Goal: Transaction & Acquisition: Purchase product/service

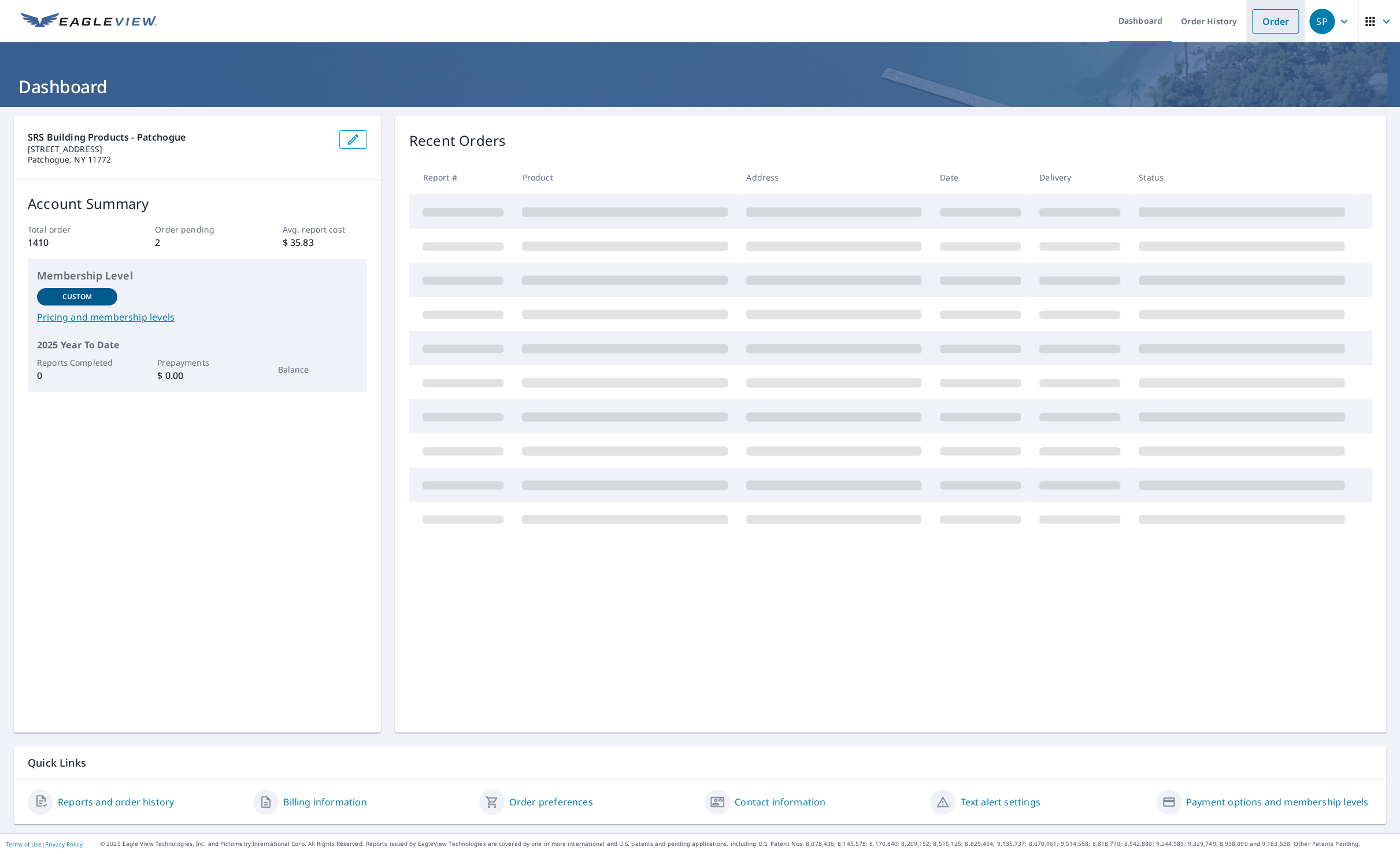
click at [1260, 22] on link "Order" at bounding box center [1276, 21] width 47 height 24
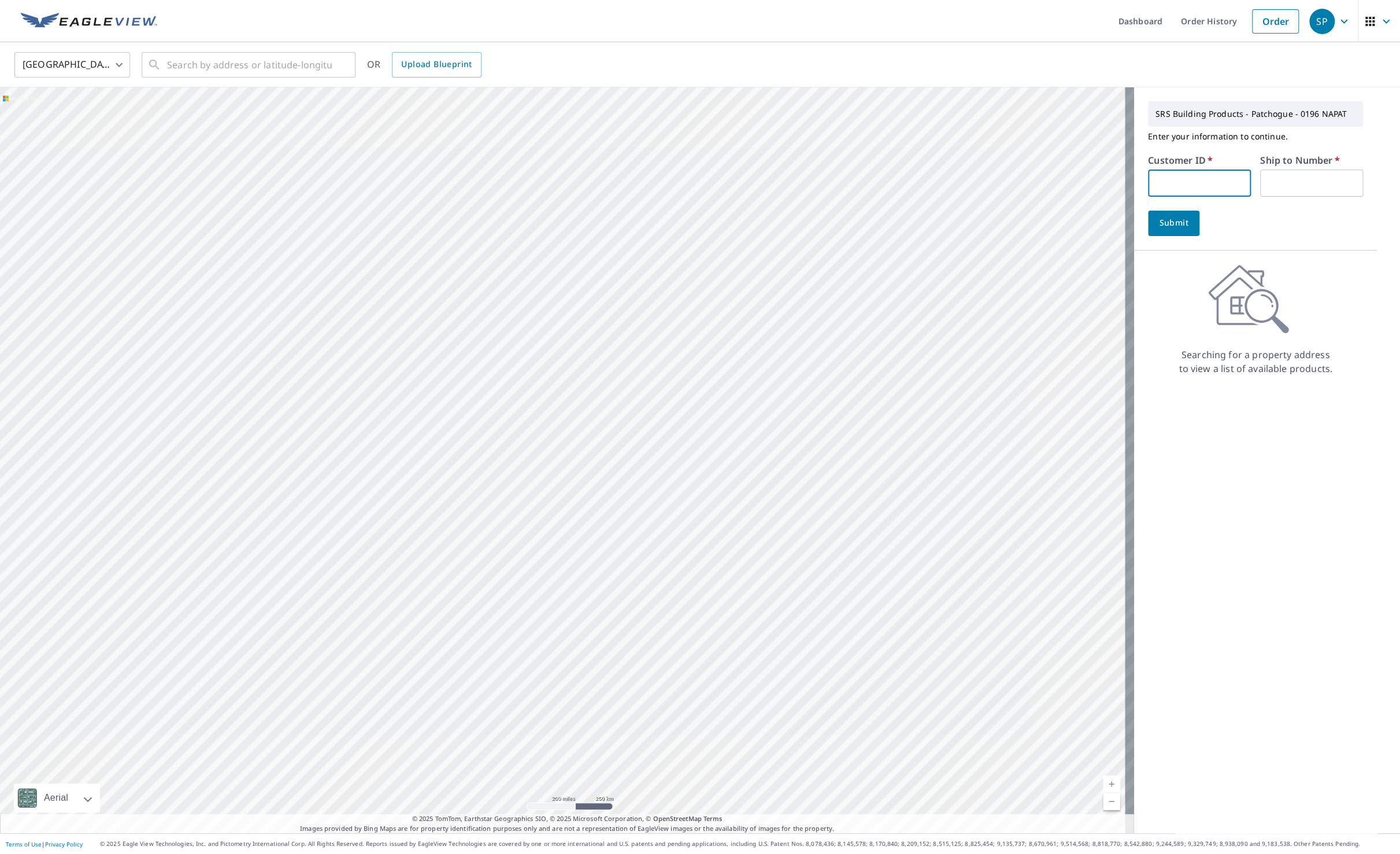
click at [1214, 180] on input "text" at bounding box center [1199, 183] width 103 height 27
type input "SIX197"
click at [1287, 182] on input "text" at bounding box center [1312, 183] width 103 height 27
type input "1"
drag, startPoint x: 1034, startPoint y: 40, endPoint x: 1019, endPoint y: 46, distance: 16.2
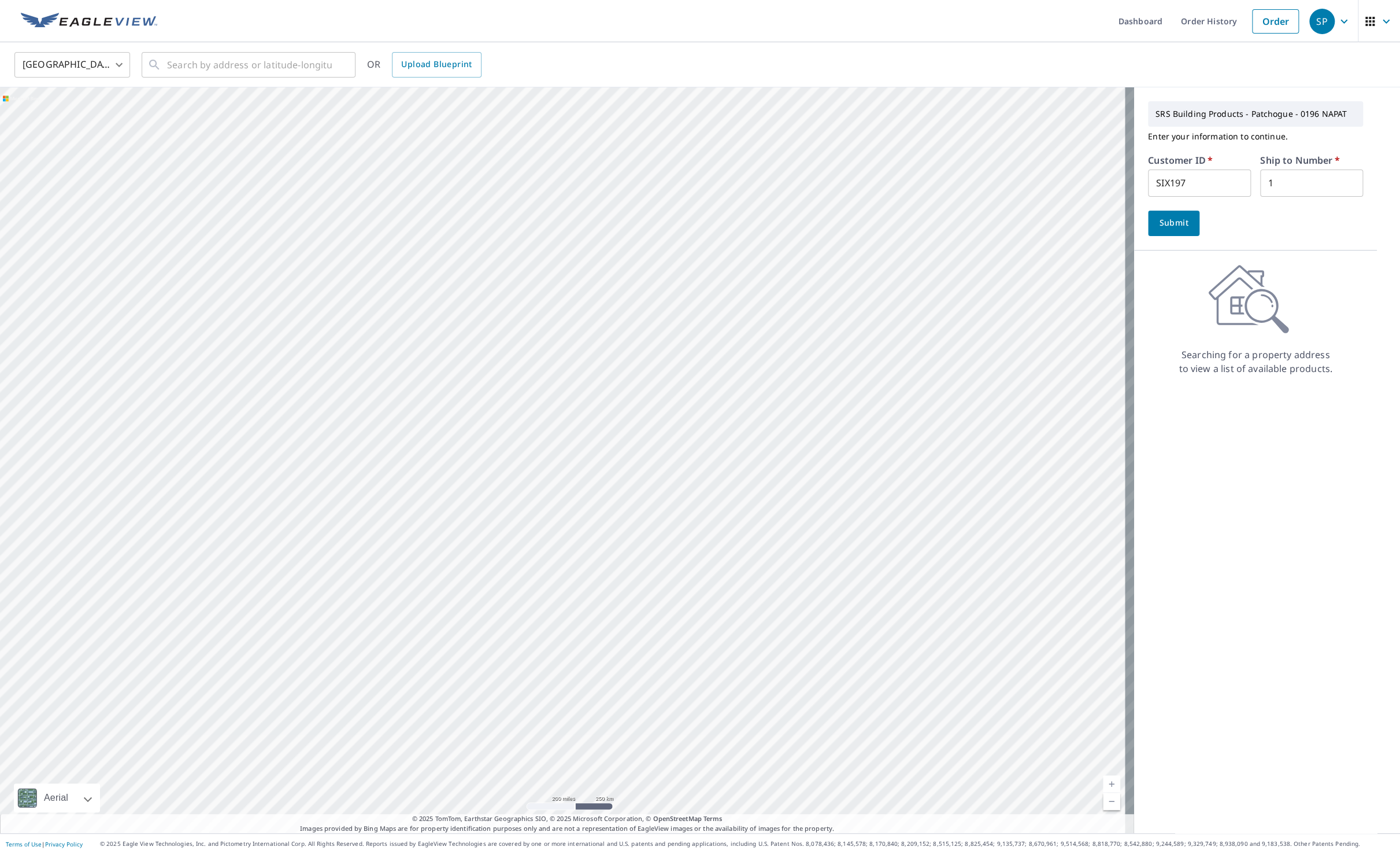
click at [1034, 40] on ul "Dashboard Order History Order" at bounding box center [735, 21] width 1141 height 42
click at [304, 56] on input "text" at bounding box center [249, 65] width 165 height 32
paste input "[STREET_ADDRESS][PERSON_NAME]"
click at [273, 100] on span "[STREET_ADDRESS][PERSON_NAME]" at bounding box center [256, 99] width 182 height 14
type input "[STREET_ADDRESS][PERSON_NAME]"
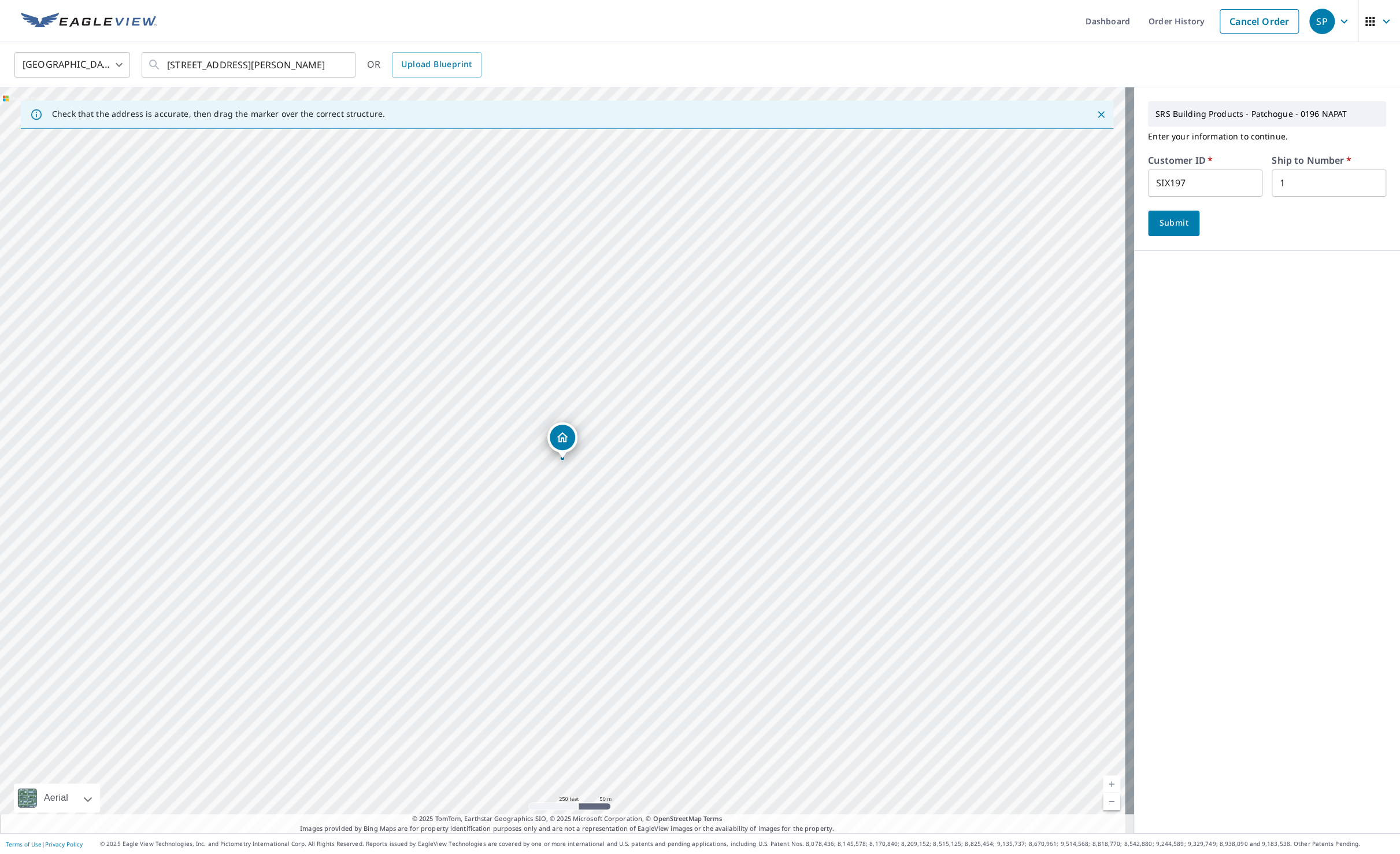
click at [1158, 219] on span "Submit" at bounding box center [1174, 223] width 33 height 15
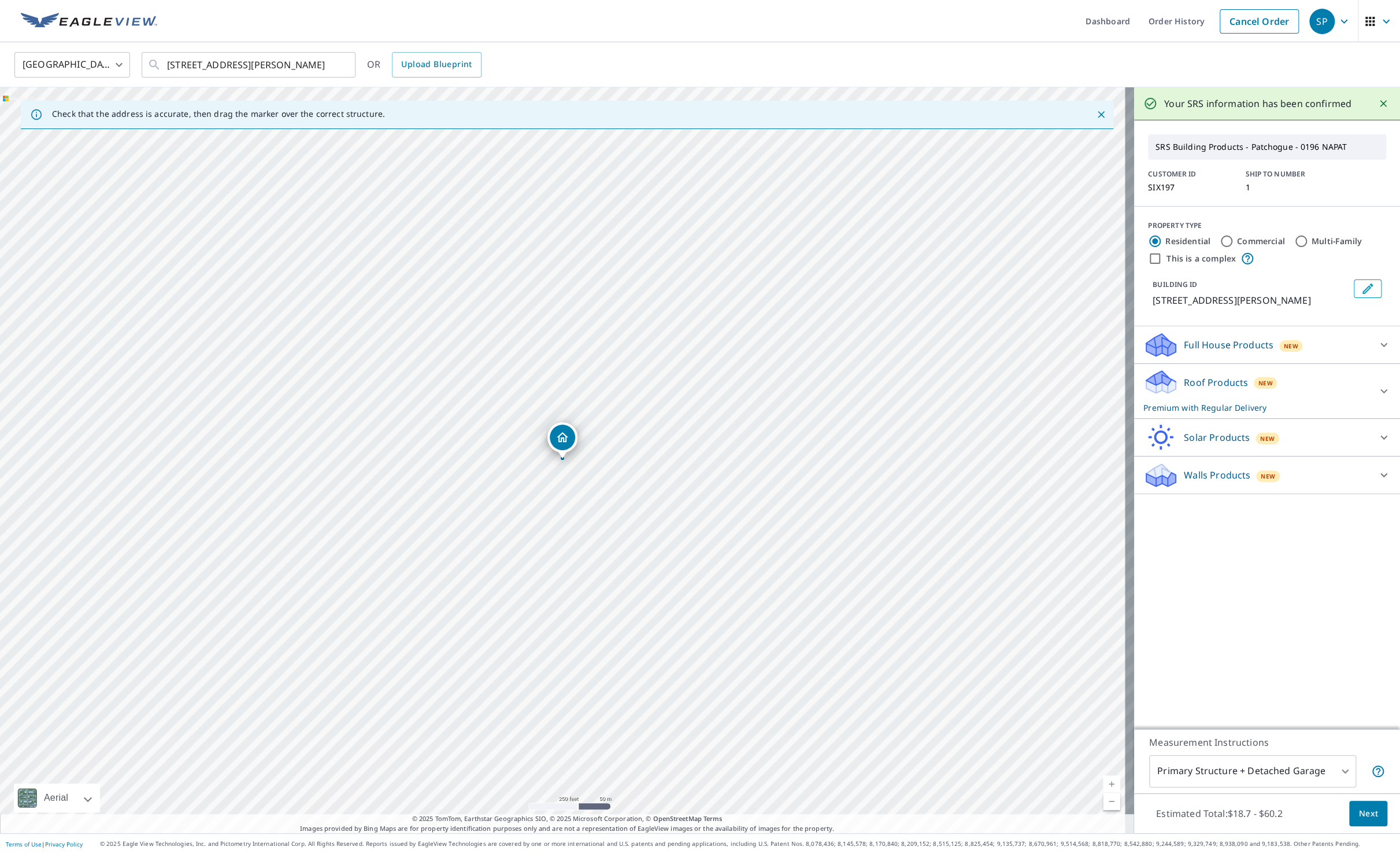
click at [1364, 812] on span "Next" at bounding box center [1368, 814] width 20 height 15
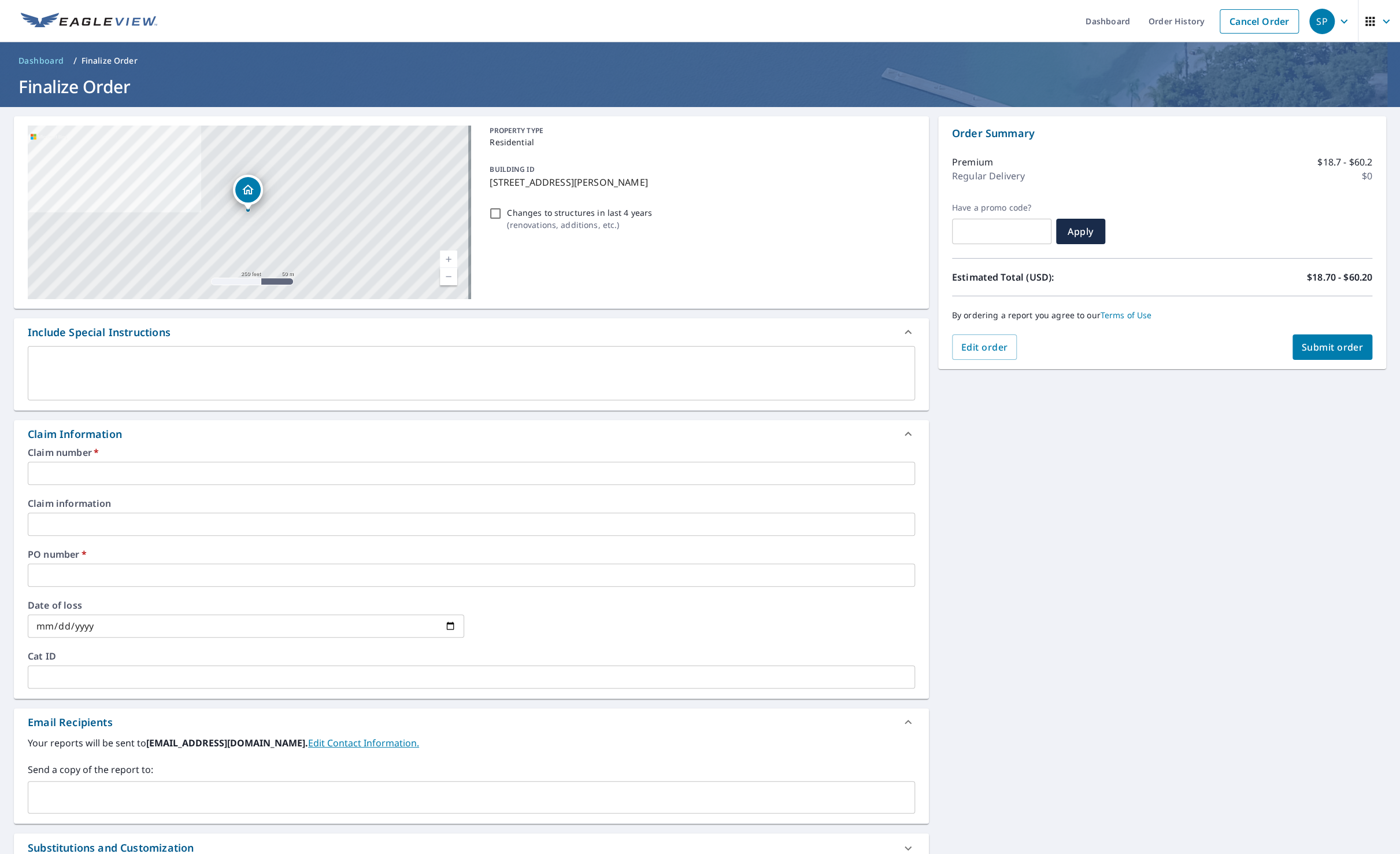
drag, startPoint x: 654, startPoint y: 185, endPoint x: 489, endPoint y: 188, distance: 165.0
click at [490, 188] on p "[STREET_ADDRESS][PERSON_NAME]" at bounding box center [699, 182] width 420 height 14
checkbox input "true"
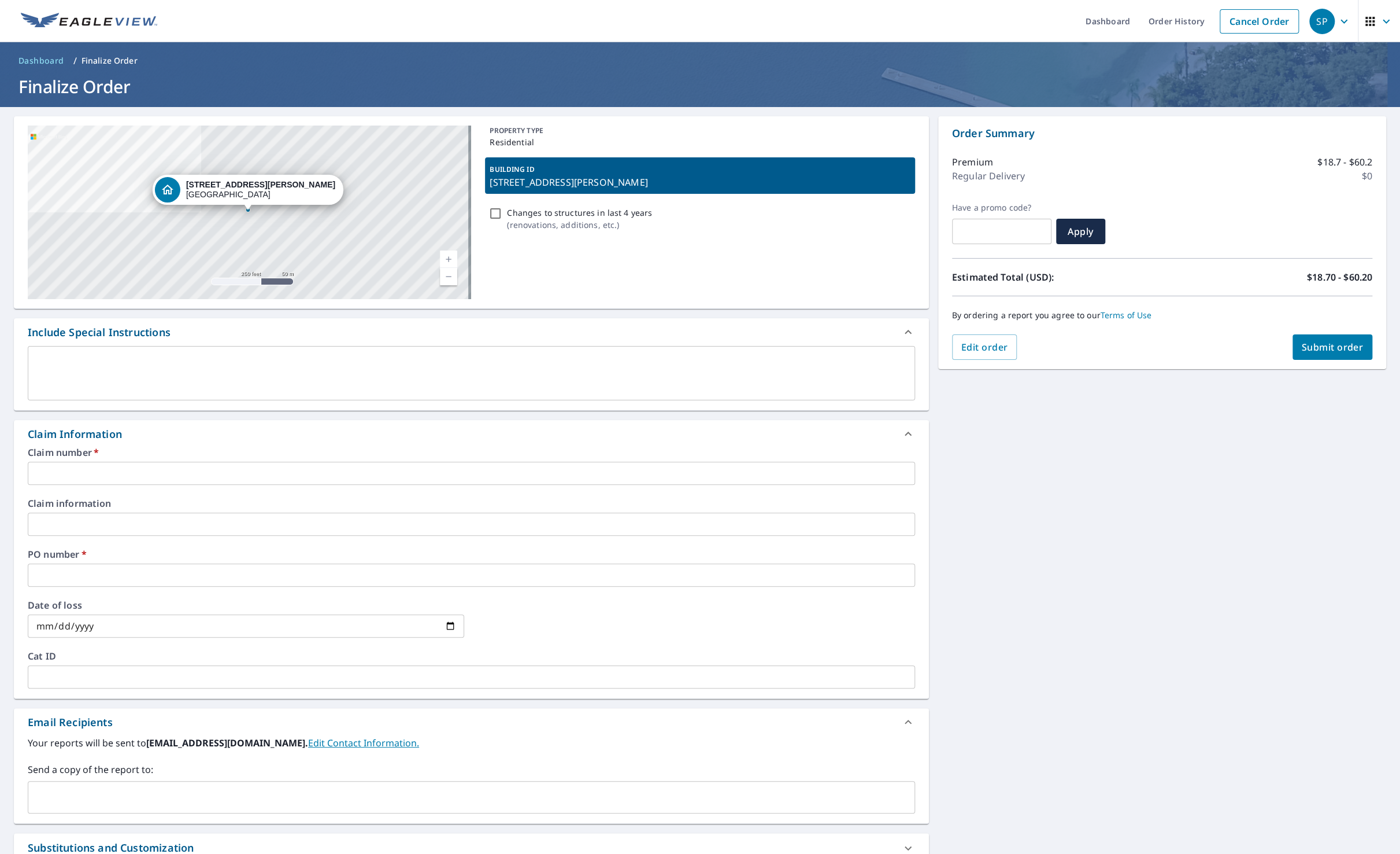
copy p "[STREET_ADDRESS][PERSON_NAME]"
click at [111, 476] on input "text" at bounding box center [471, 473] width 888 height 23
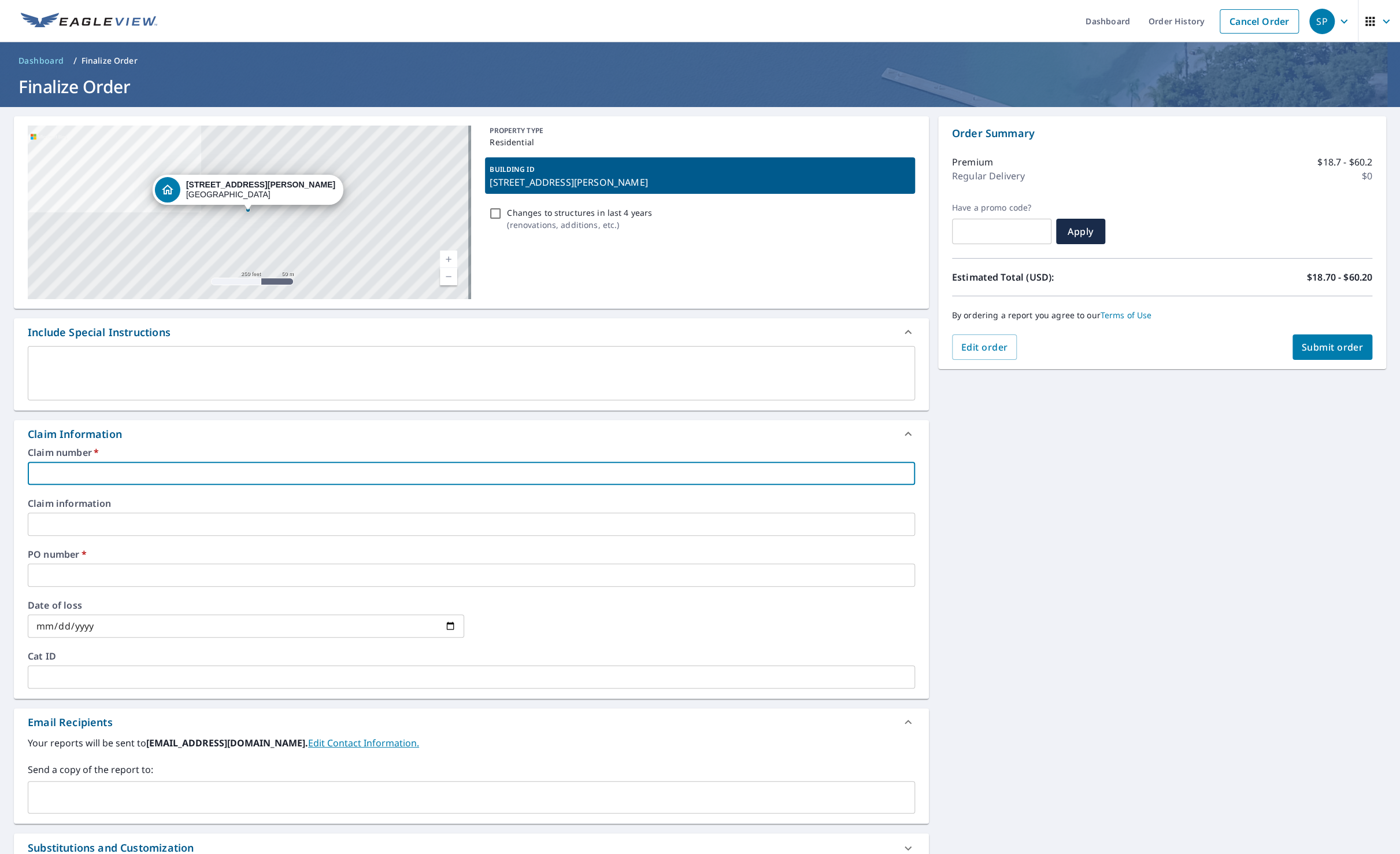
paste input "[STREET_ADDRESS][PERSON_NAME]"
type input "[STREET_ADDRESS][PERSON_NAME]"
checkbox input "true"
type input "[STREET_ADDRESS][PERSON_NAME]"
drag, startPoint x: 79, startPoint y: 571, endPoint x: 120, endPoint y: 576, distance: 41.3
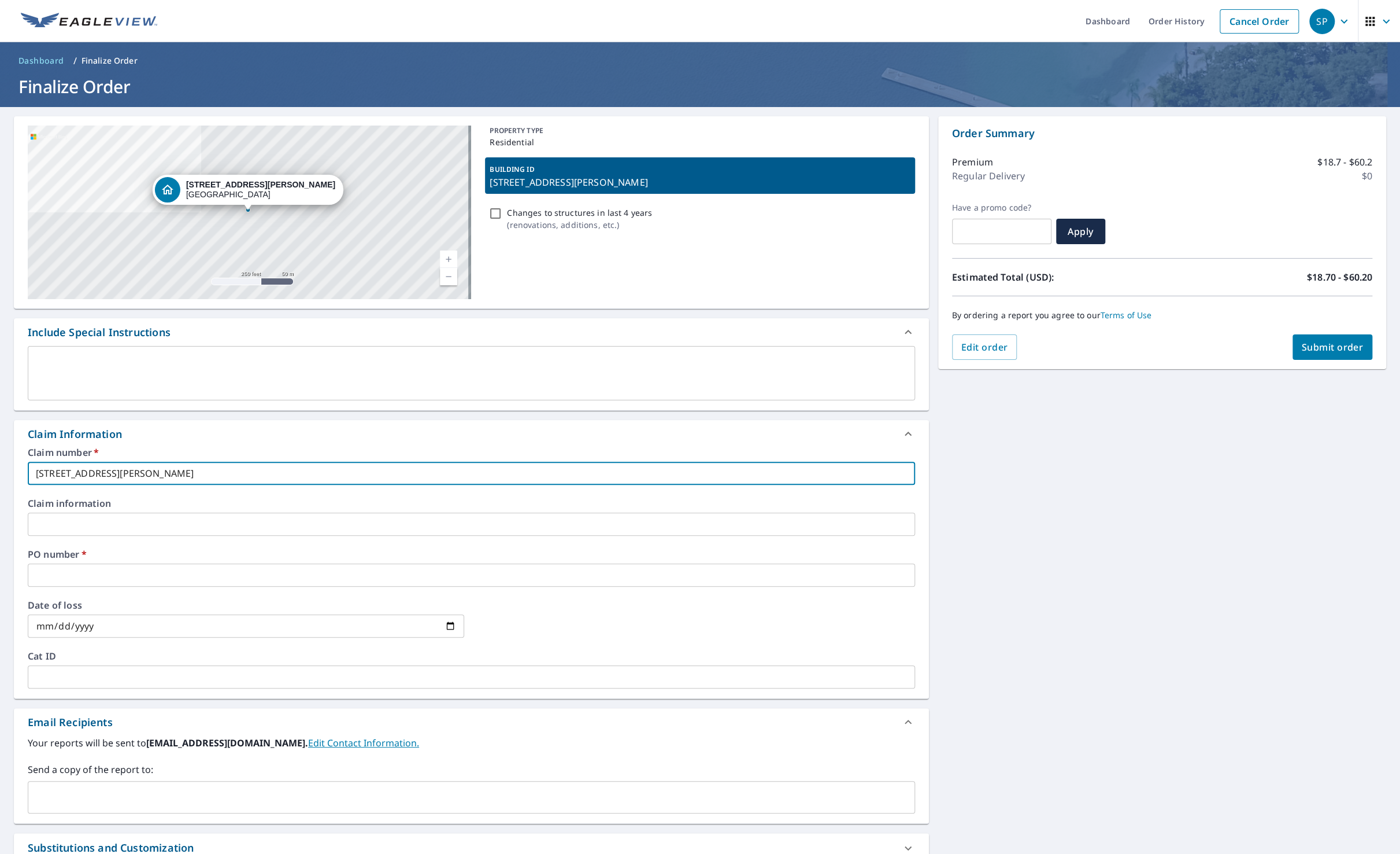
click at [80, 571] on input "text" at bounding box center [471, 575] width 888 height 23
paste input "[STREET_ADDRESS][PERSON_NAME]"
type input "[STREET_ADDRESS][PERSON_NAME]"
checkbox input "true"
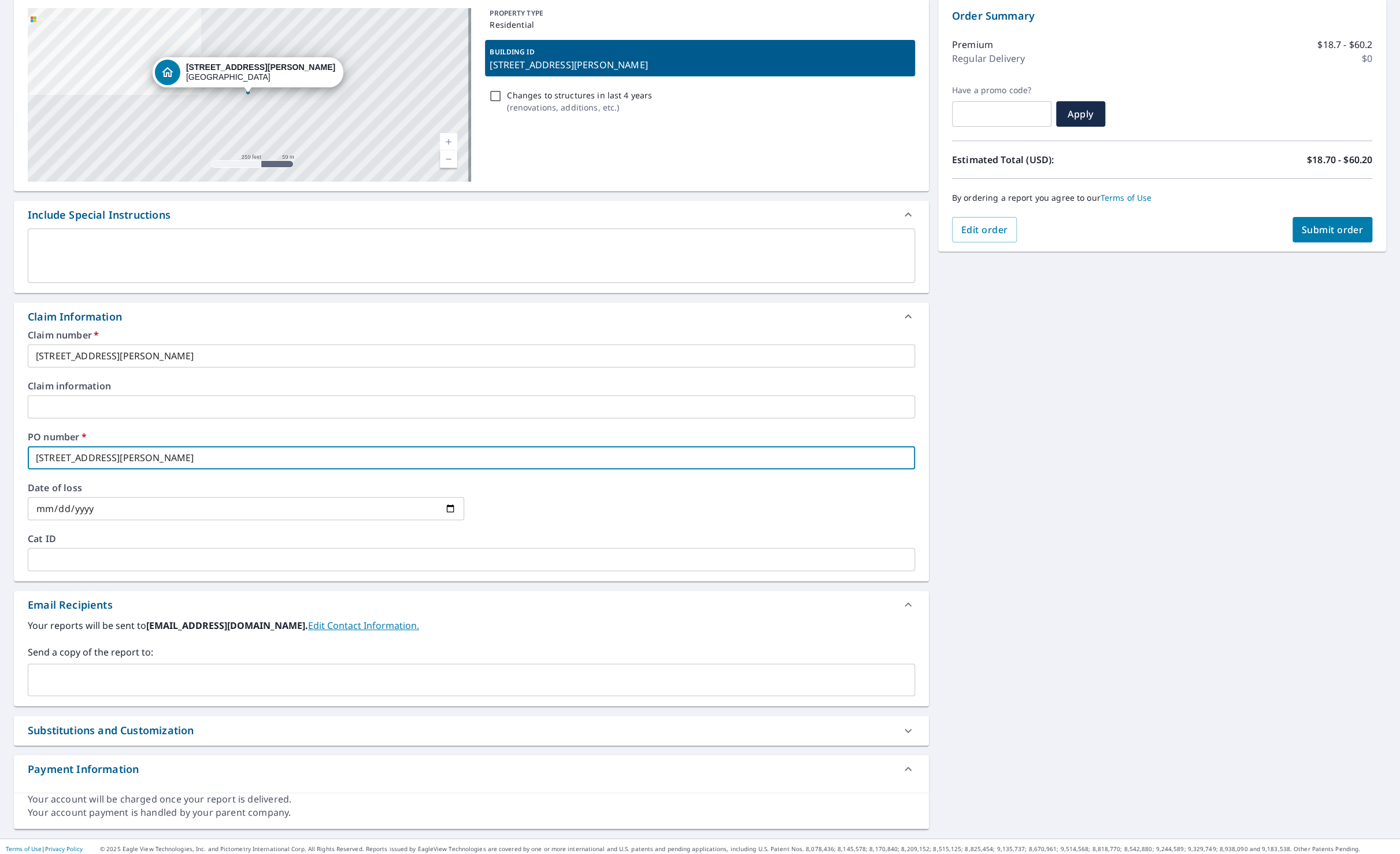
scroll to position [121, 0]
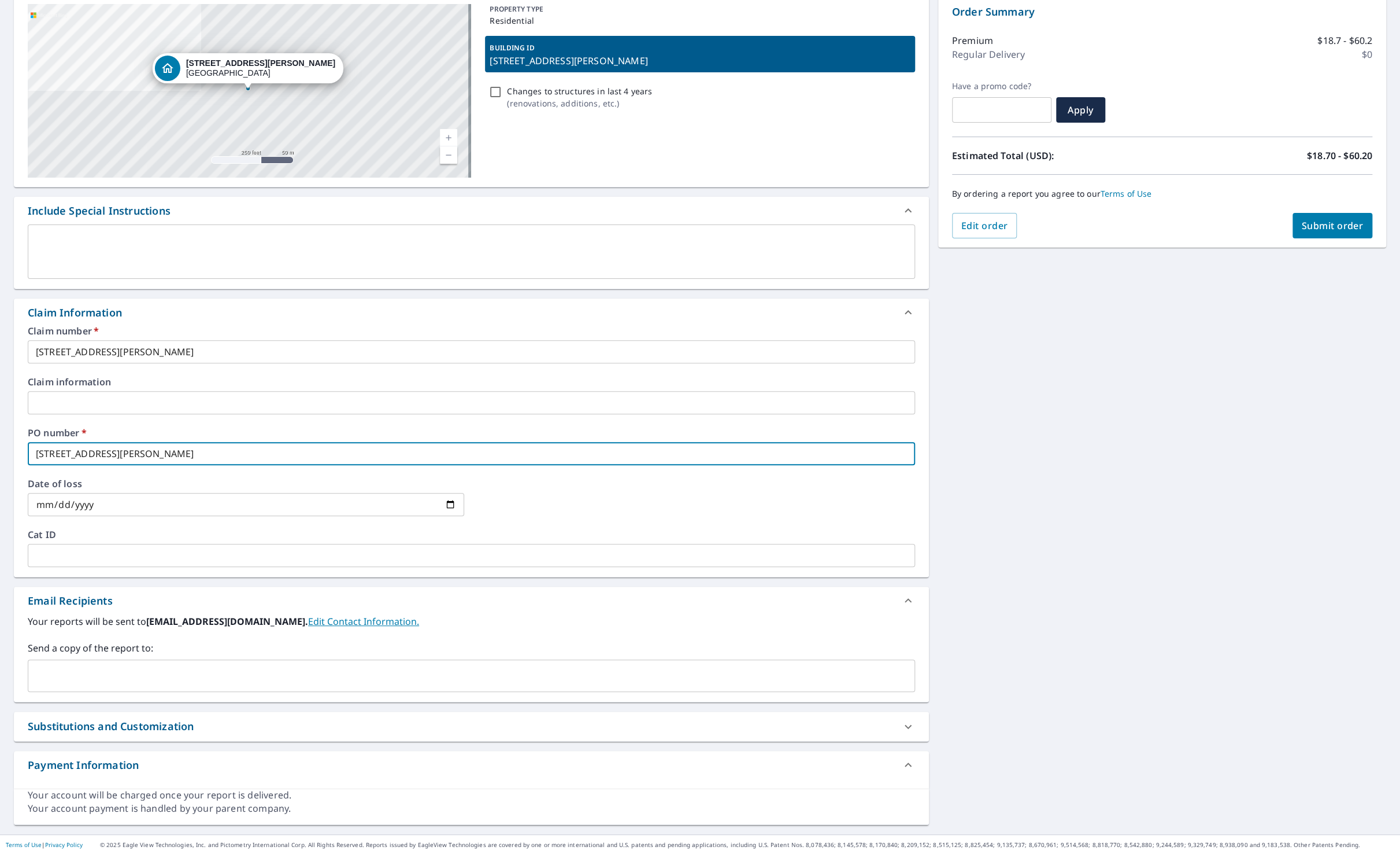
type input "[STREET_ADDRESS][PERSON_NAME]"
click at [91, 666] on input "text" at bounding box center [463, 675] width 859 height 22
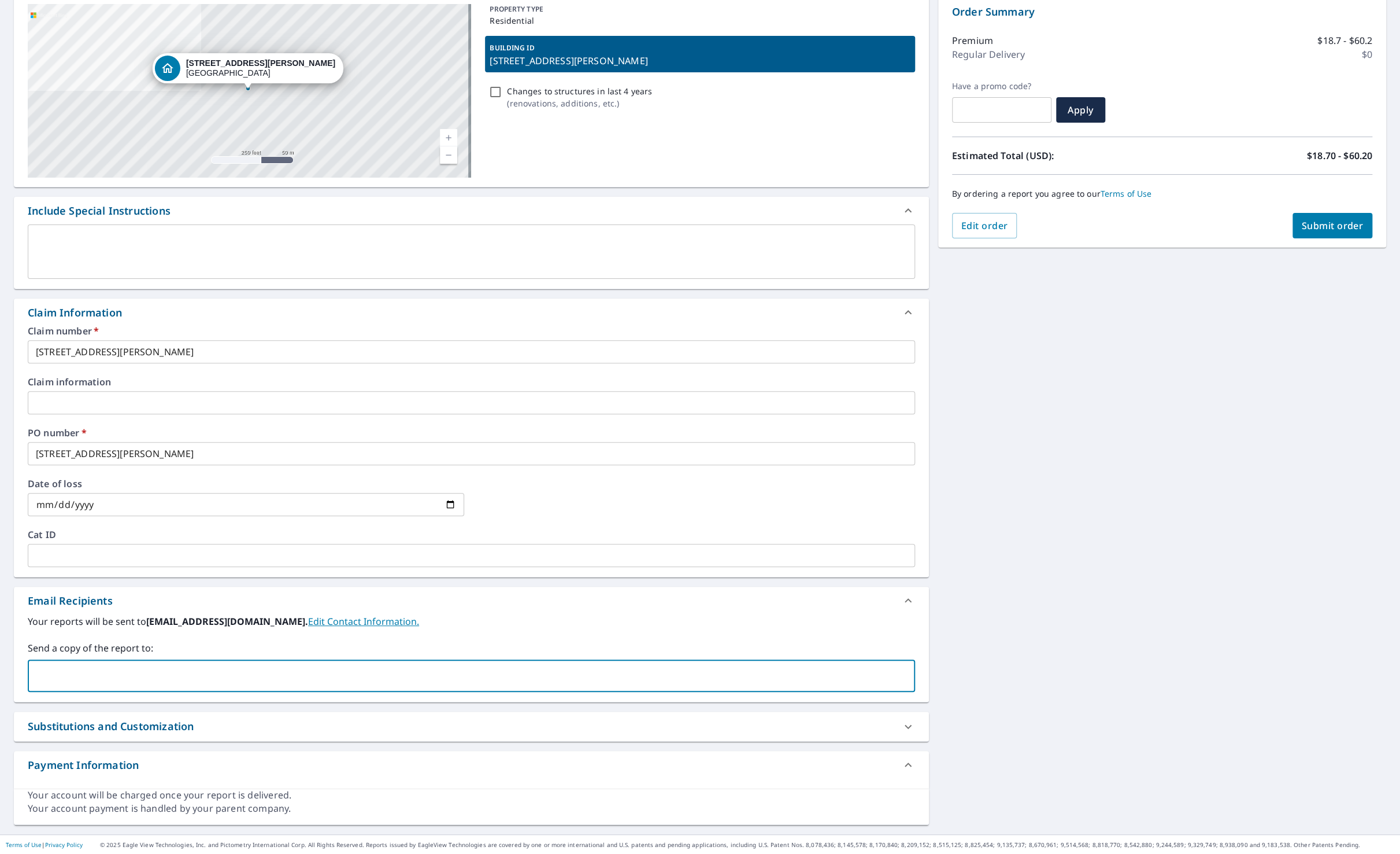
type input "[EMAIL_ADDRESS][PERSON_NAME][DOMAIN_NAME]"
click at [1341, 226] on span "Submit order" at bounding box center [1333, 226] width 62 height 13
checkbox input "true"
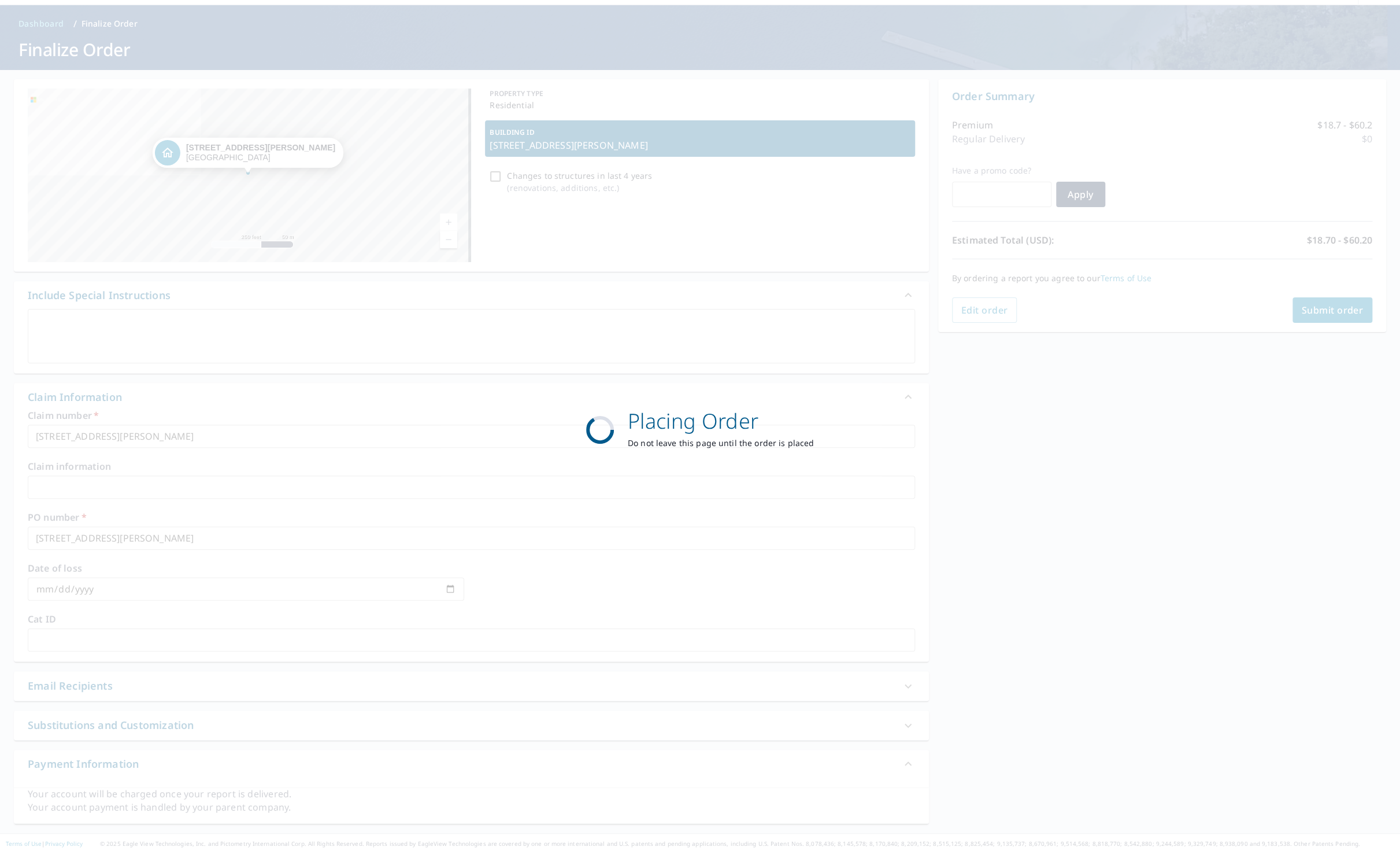
scroll to position [36, 0]
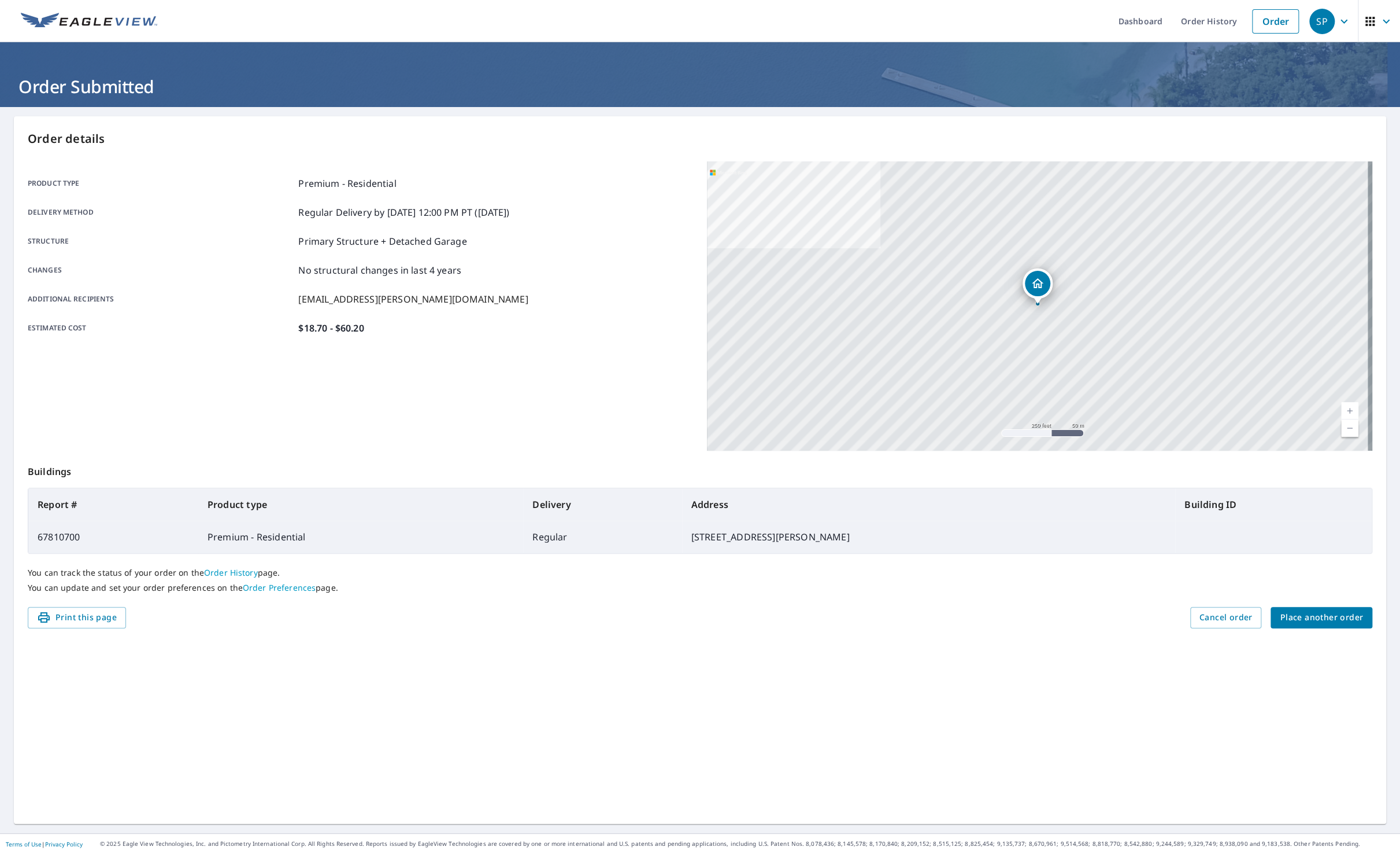
click at [1330, 586] on p "You can update and set your order preferences on the Order Preferences page." at bounding box center [700, 588] width 1345 height 11
